Goal: Task Accomplishment & Management: Manage account settings

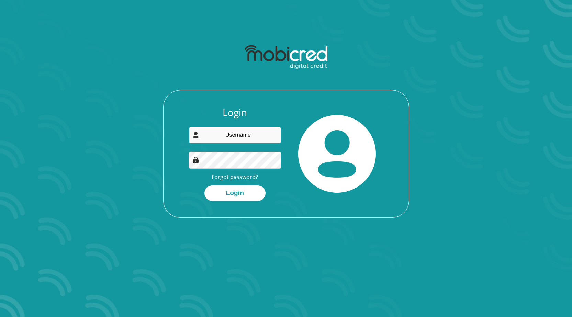
click at [228, 134] on input "email" at bounding box center [235, 135] width 92 height 17
type input "[EMAIL_ADDRESS][DOMAIN_NAME]"
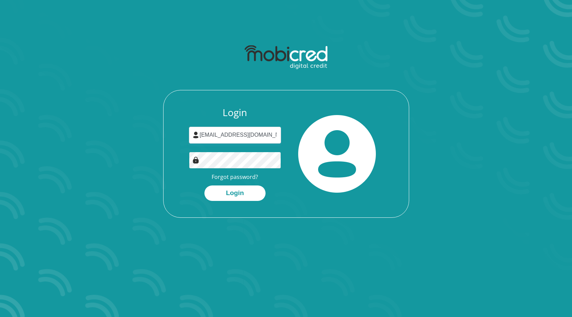
click at [204, 164] on button "Login" at bounding box center [234, 192] width 61 height 15
